Goal: Transaction & Acquisition: Obtain resource

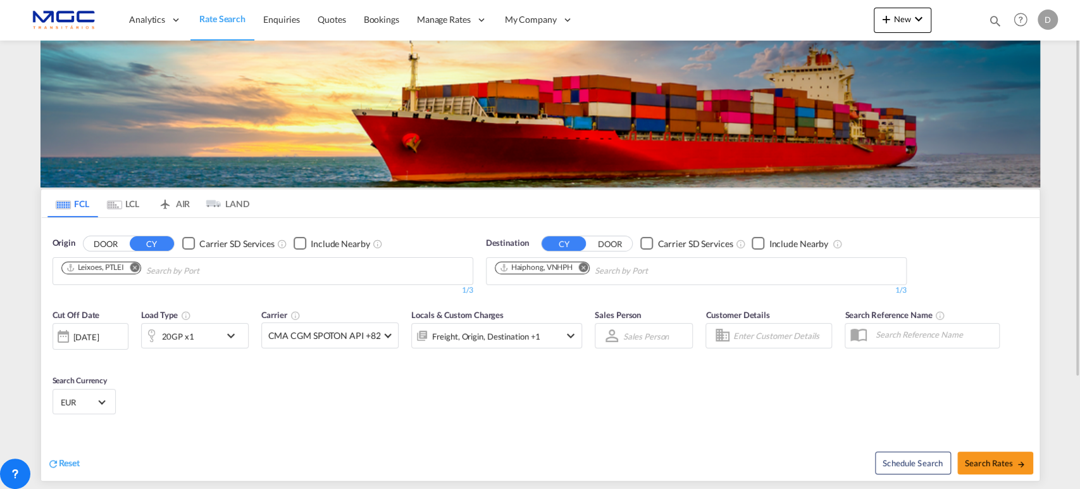
click at [583, 267] on md-icon "Remove" at bounding box center [582, 266] width 9 height 9
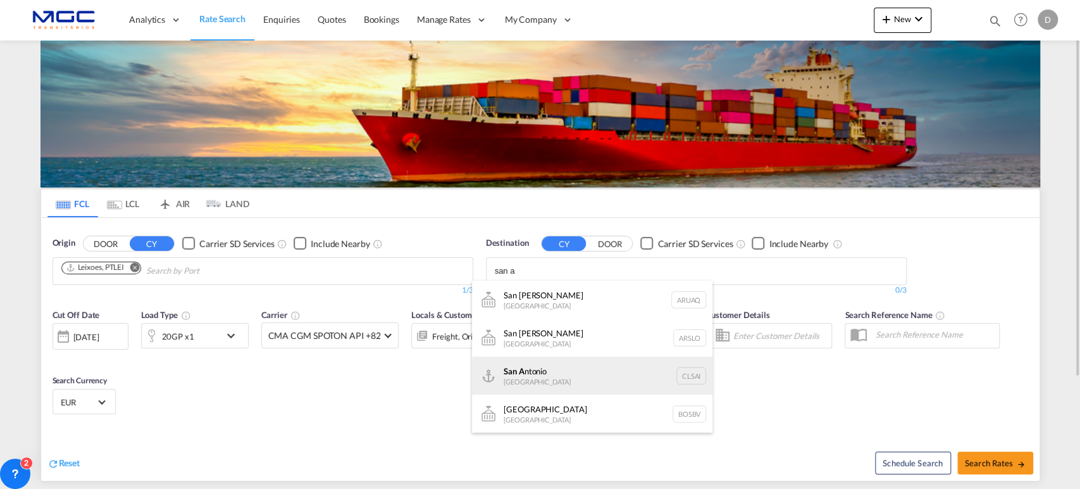
type input "san a"
click at [566, 373] on div "San A ntonio [GEOGRAPHIC_DATA] CLSAI" at bounding box center [592, 375] width 240 height 38
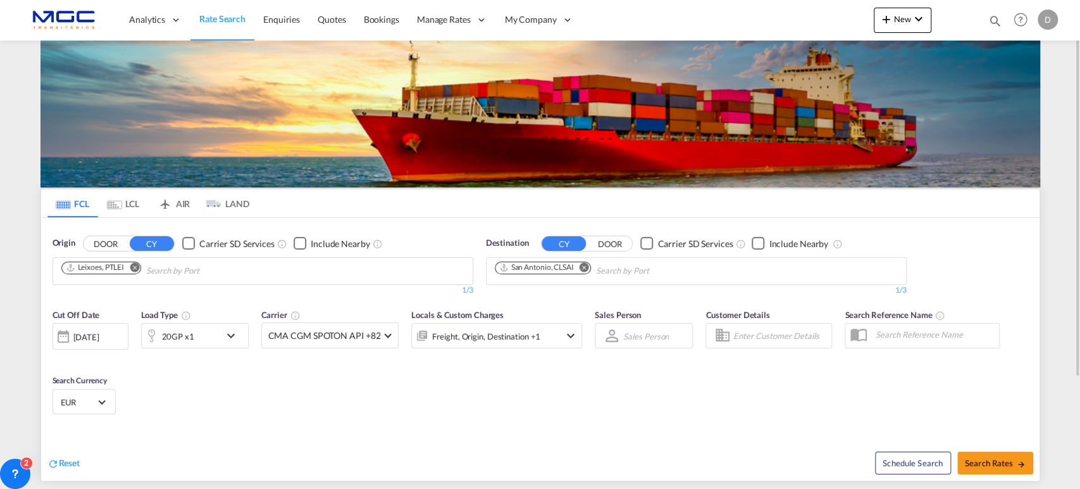
click at [204, 338] on div "20GP x1" at bounding box center [181, 335] width 78 height 25
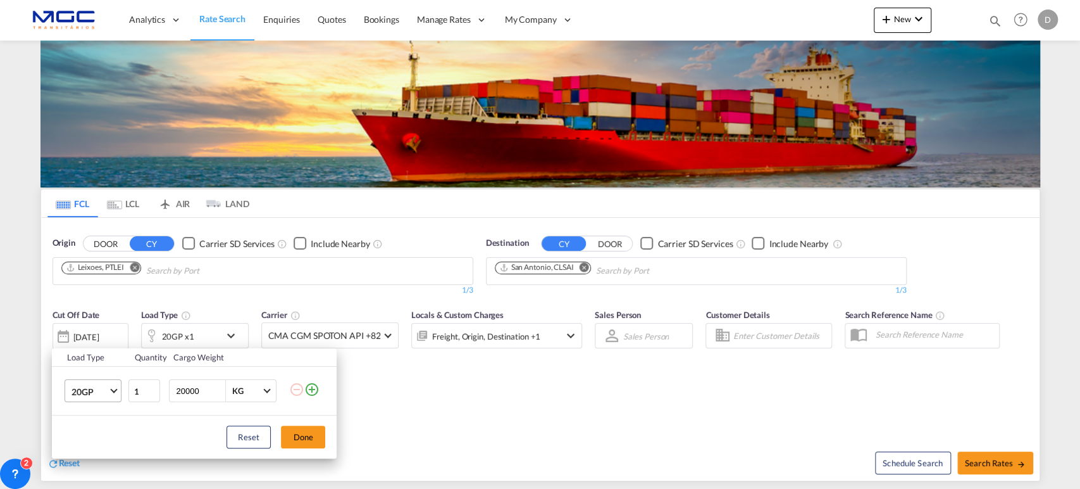
click at [111, 386] on md-select-value "20GP" at bounding box center [95, 391] width 51 height 22
click at [103, 394] on md-option "40HC" at bounding box center [104, 397] width 86 height 30
click at [292, 439] on button "Done" at bounding box center [303, 436] width 44 height 23
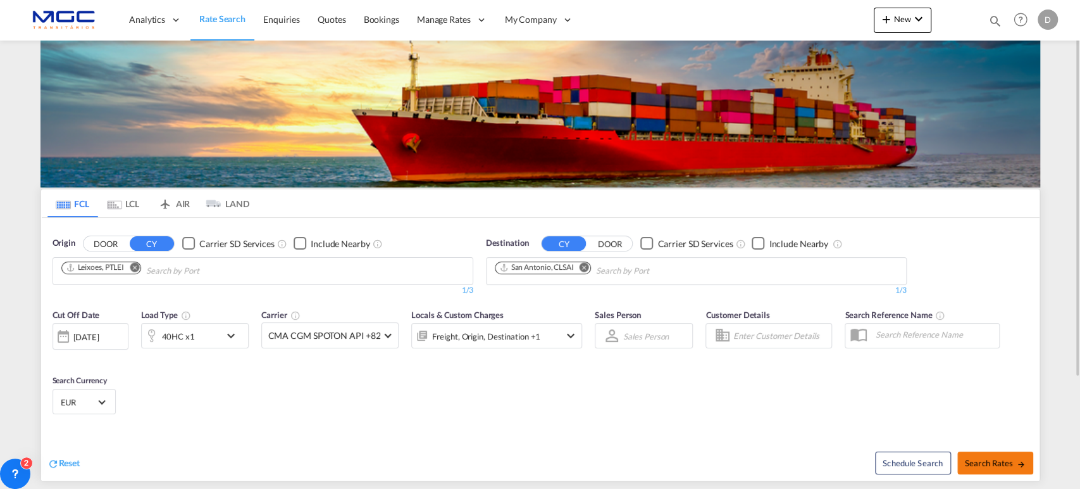
click at [982, 461] on span "Search Rates" at bounding box center [995, 463] width 61 height 10
type input "PTLEI to CLSAI / [DATE]"
